Goal: Task Accomplishment & Management: Manage account settings

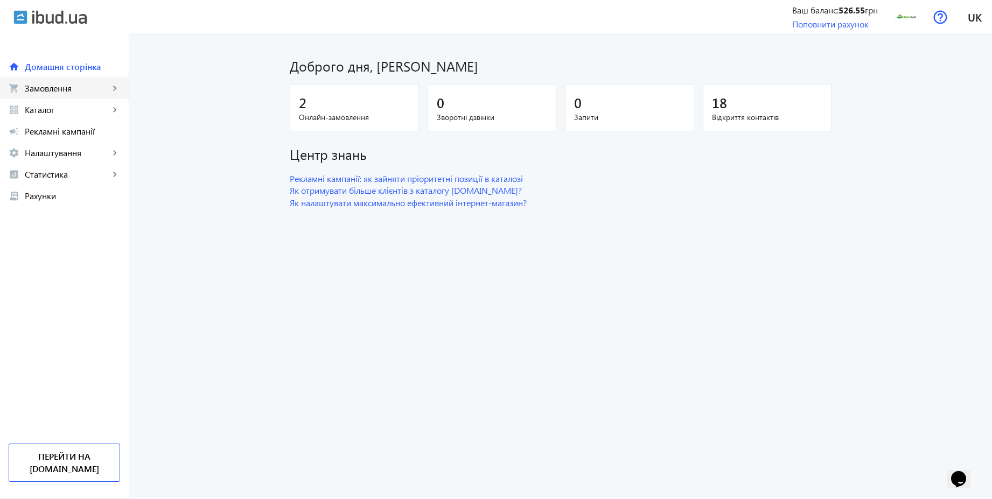
click at [59, 90] on span "Замовлення" at bounding box center [67, 88] width 85 height 11
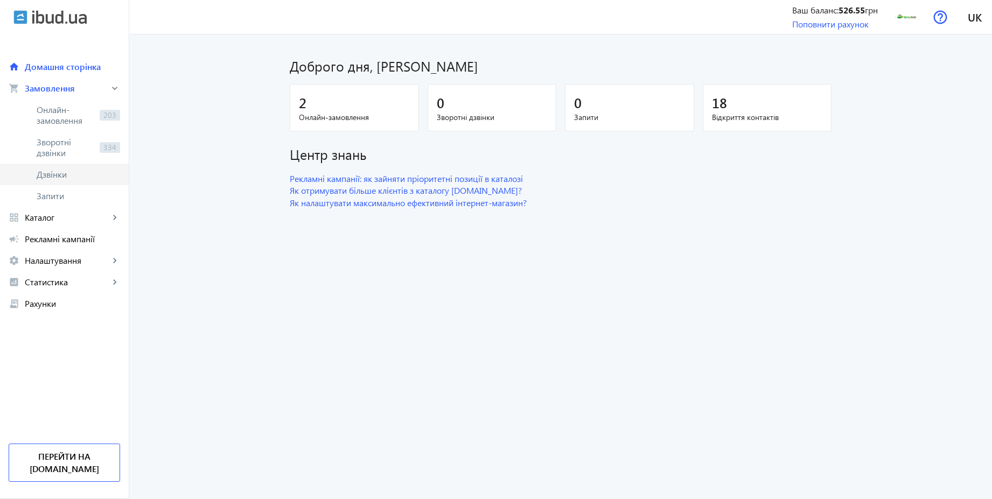
click at [48, 170] on span "Дзвінки" at bounding box center [78, 174] width 83 height 11
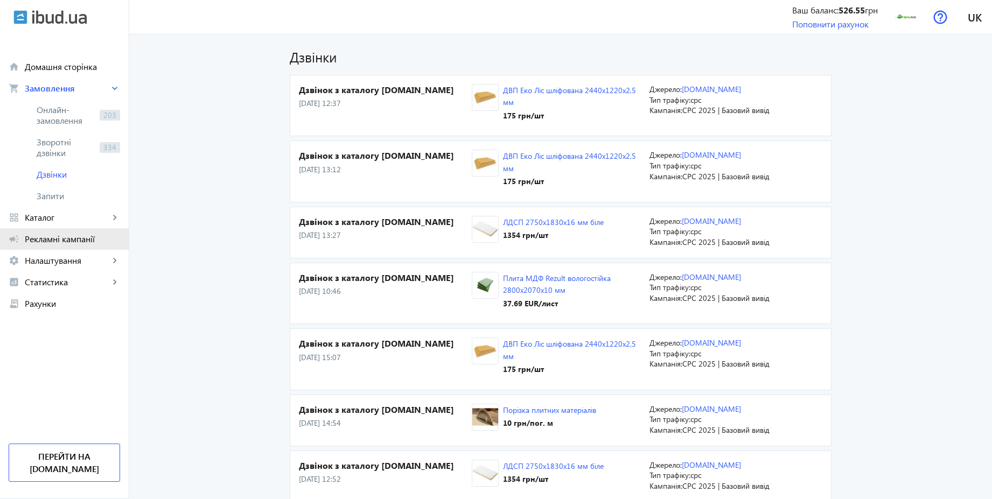
click at [51, 238] on span "Рекламні кампанії" at bounding box center [72, 239] width 95 height 11
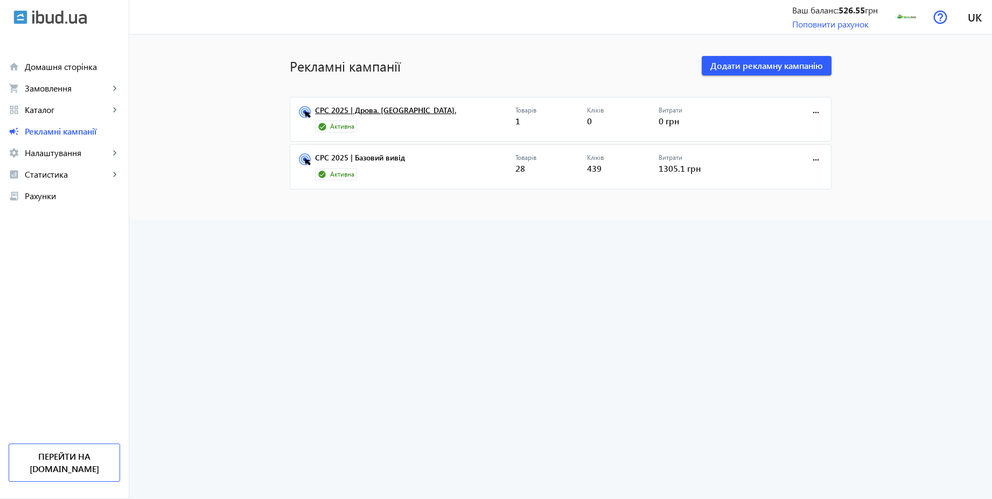
click at [332, 115] on link "CPC 2025 | Дрова. [GEOGRAPHIC_DATA]." at bounding box center [415, 113] width 200 height 15
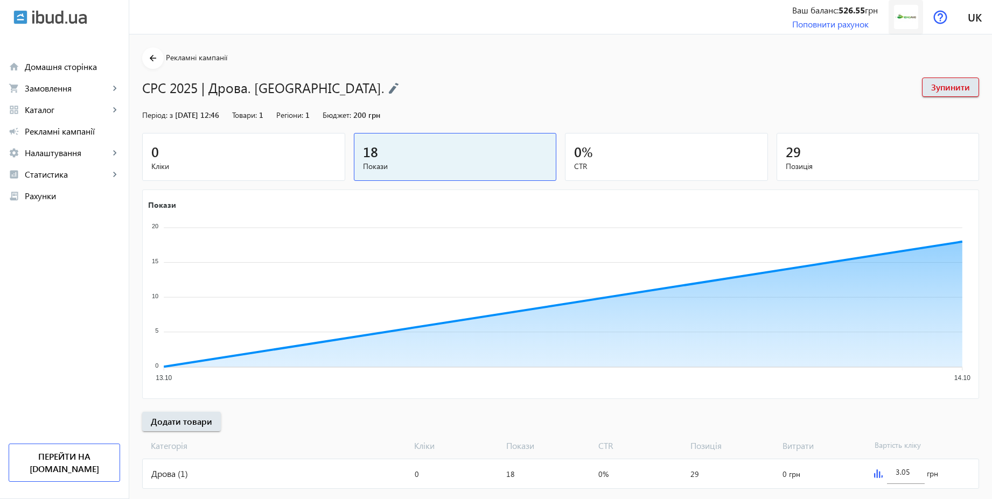
click at [904, 14] on img at bounding box center [906, 17] width 24 height 24
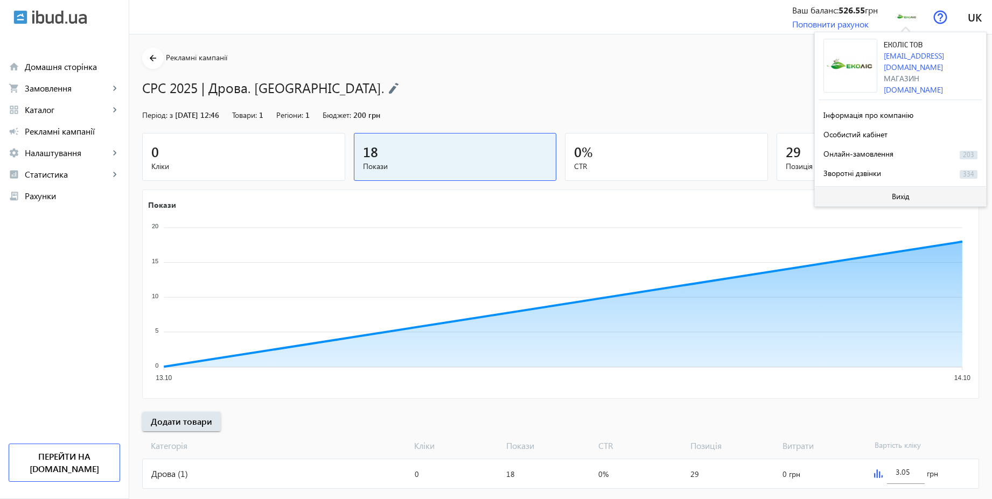
click at [884, 191] on span at bounding box center [900, 197] width 171 height 26
